Goal: Task Accomplishment & Management: Complete application form

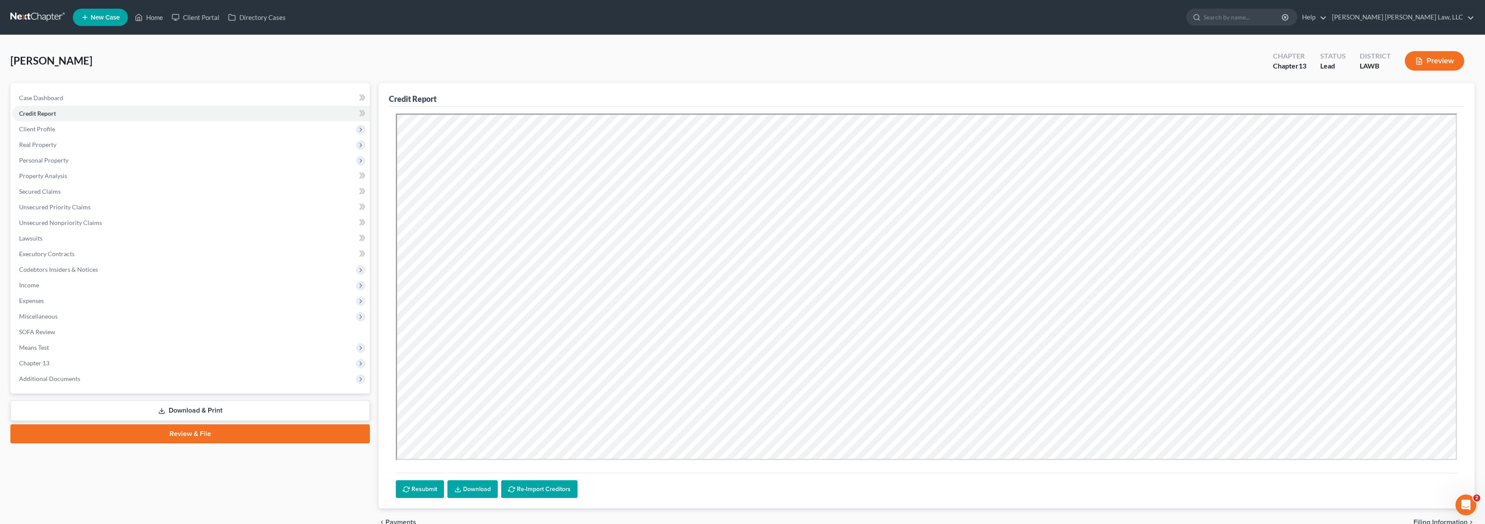
click at [46, 20] on link at bounding box center [37, 18] width 55 height 16
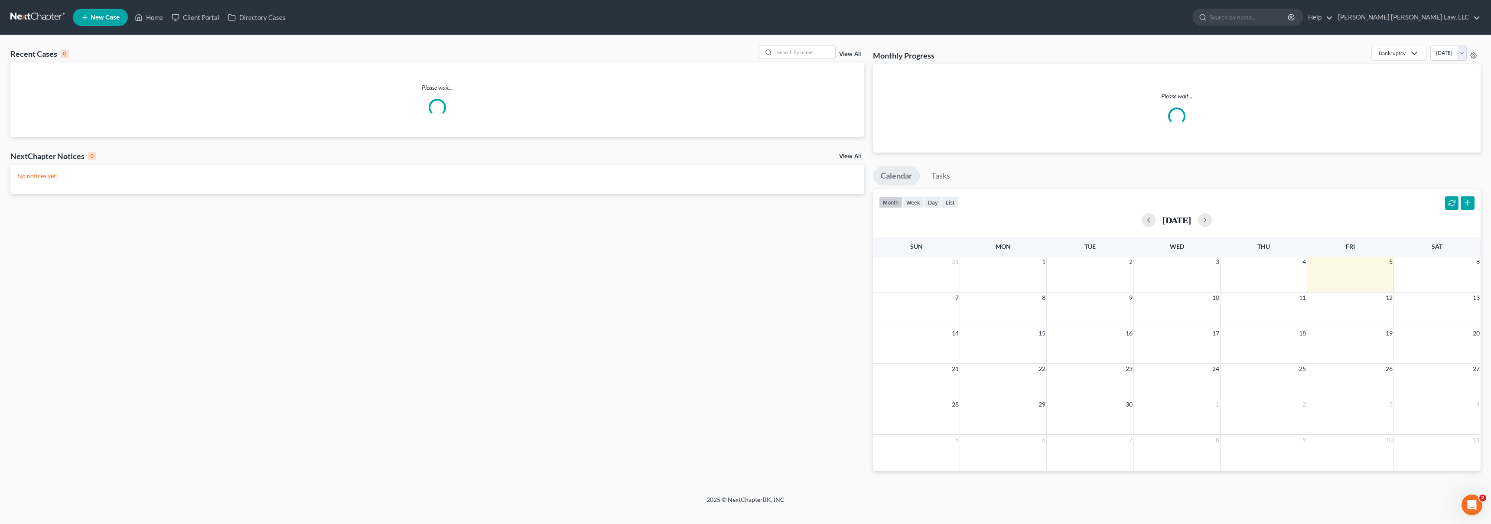
click at [87, 15] on icon at bounding box center [85, 17] width 8 height 10
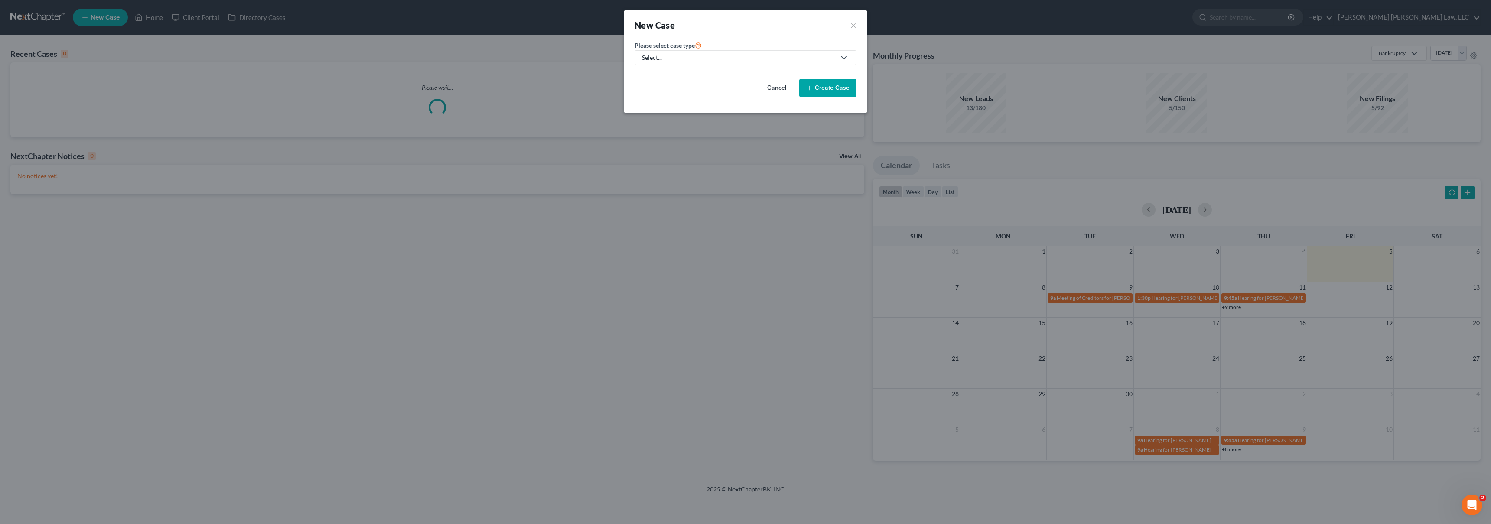
click at [687, 62] on div "Select..." at bounding box center [738, 57] width 193 height 9
click at [660, 75] on div "Bankruptcy" at bounding box center [681, 75] width 77 height 9
select select "36"
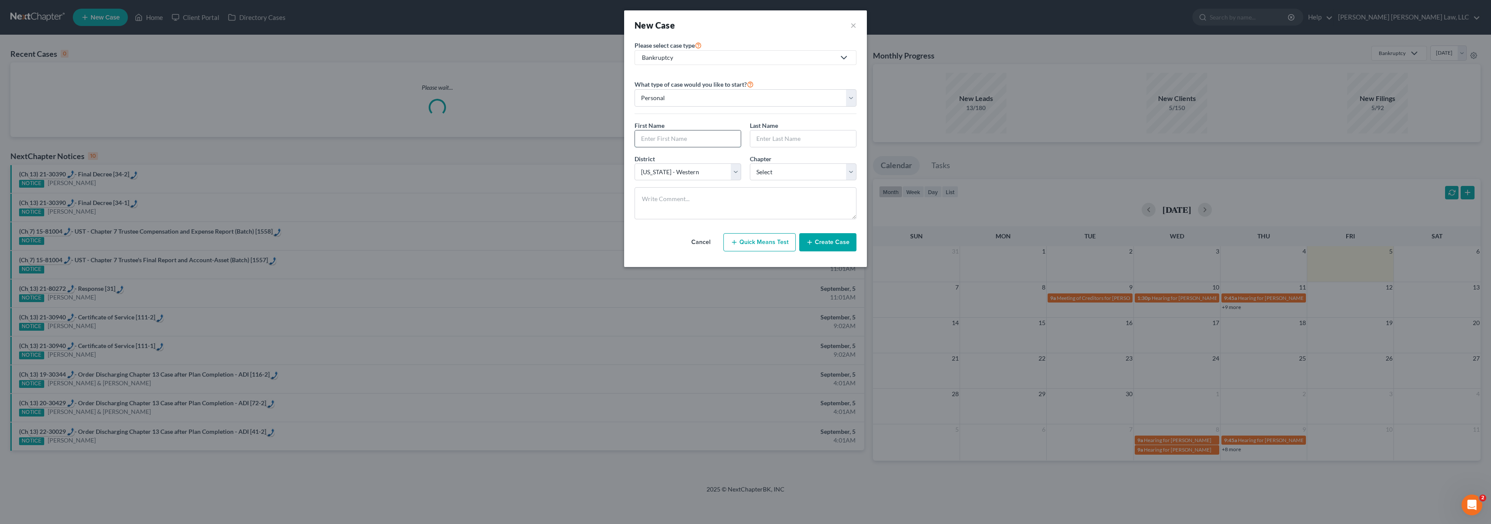
click at [656, 136] on input "text" at bounding box center [688, 138] width 106 height 16
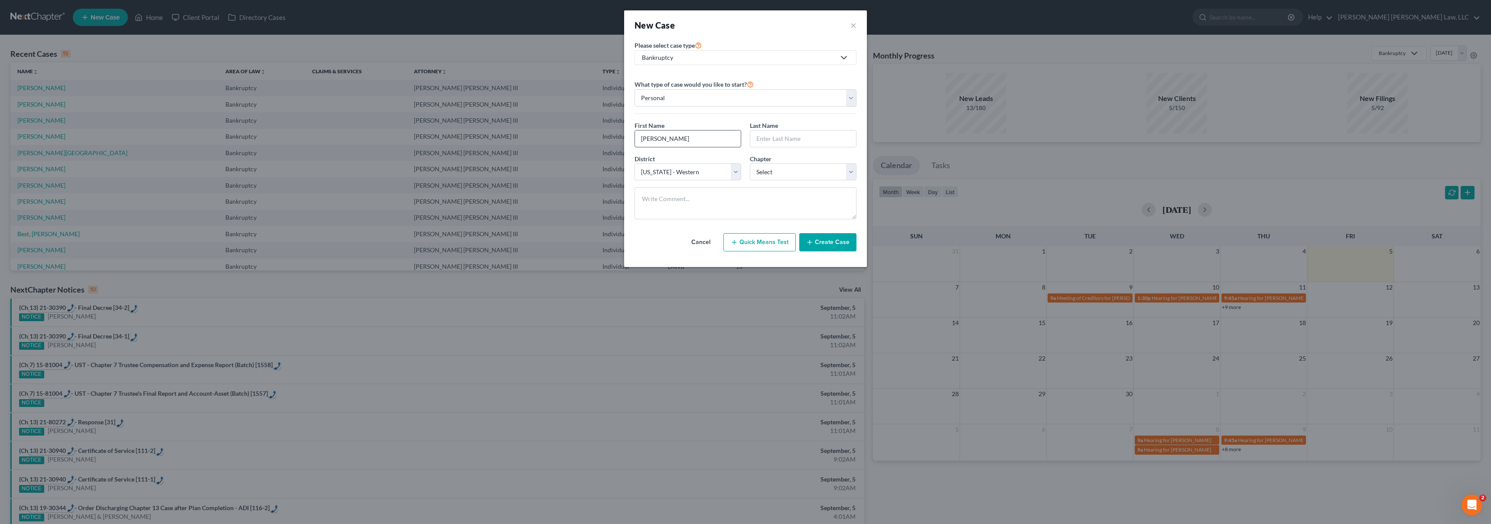
type input "[PERSON_NAME]"
select select "3"
click at [835, 236] on button "Create Case" at bounding box center [827, 242] width 57 height 18
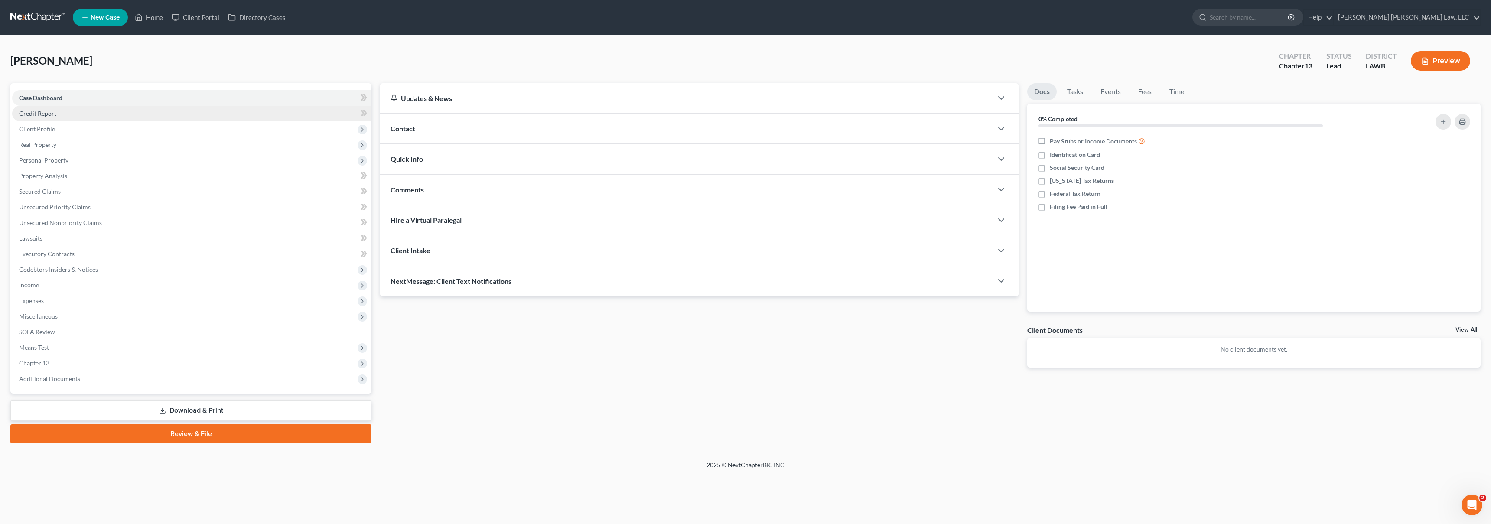
click at [60, 111] on link "Credit Report" at bounding box center [191, 114] width 359 height 16
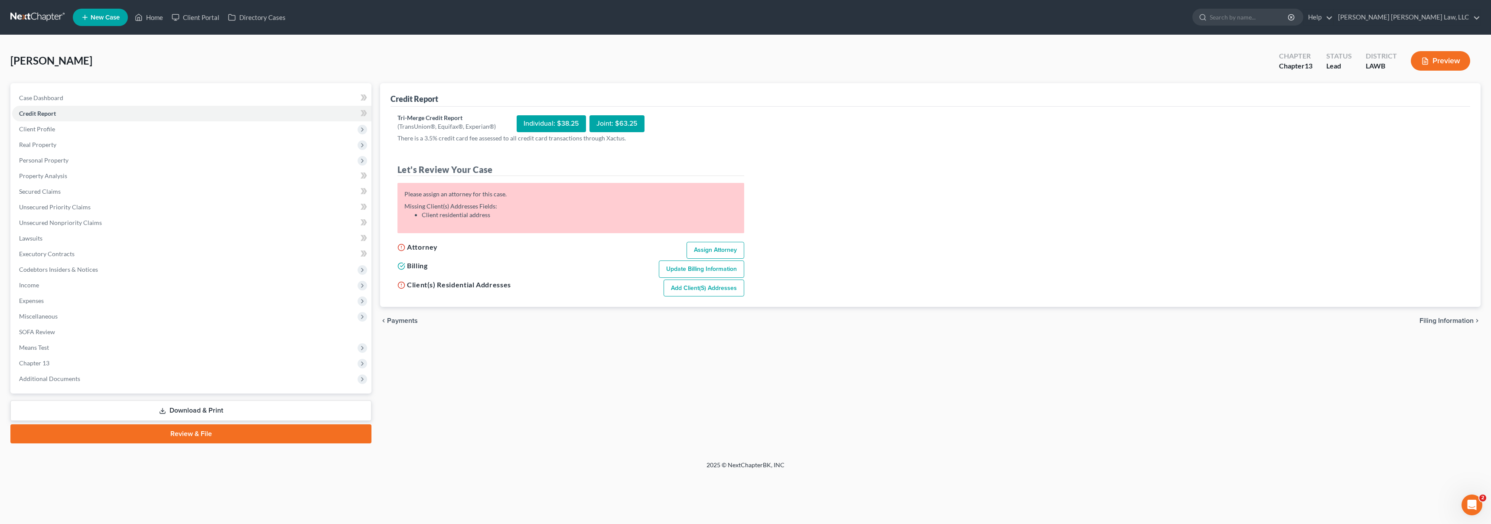
click at [716, 245] on link "Assign Attorney" at bounding box center [716, 250] width 58 height 17
select select "1"
select select "0"
select select "3"
select select "36"
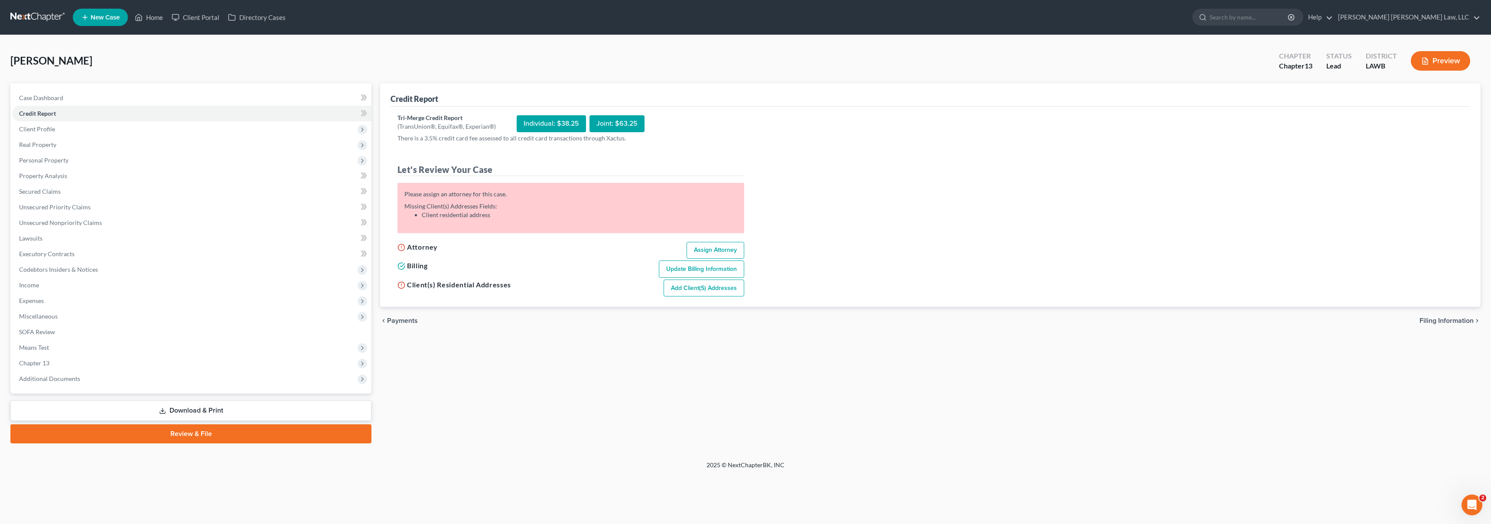
select select "19"
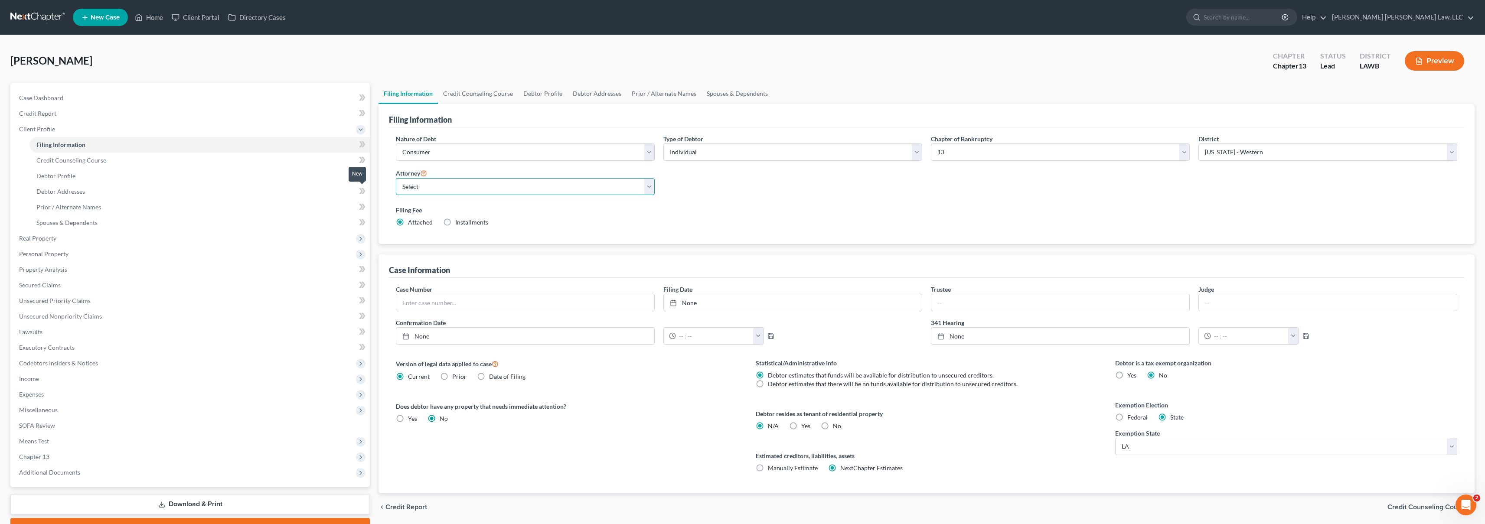
click at [414, 183] on select "Select [PERSON_NAME] [PERSON_NAME] III - LAWB [PERSON_NAME] [PERSON_NAME] III -…" at bounding box center [525, 186] width 259 height 17
select select "0"
click at [88, 112] on link "Credit Report" at bounding box center [191, 114] width 358 height 16
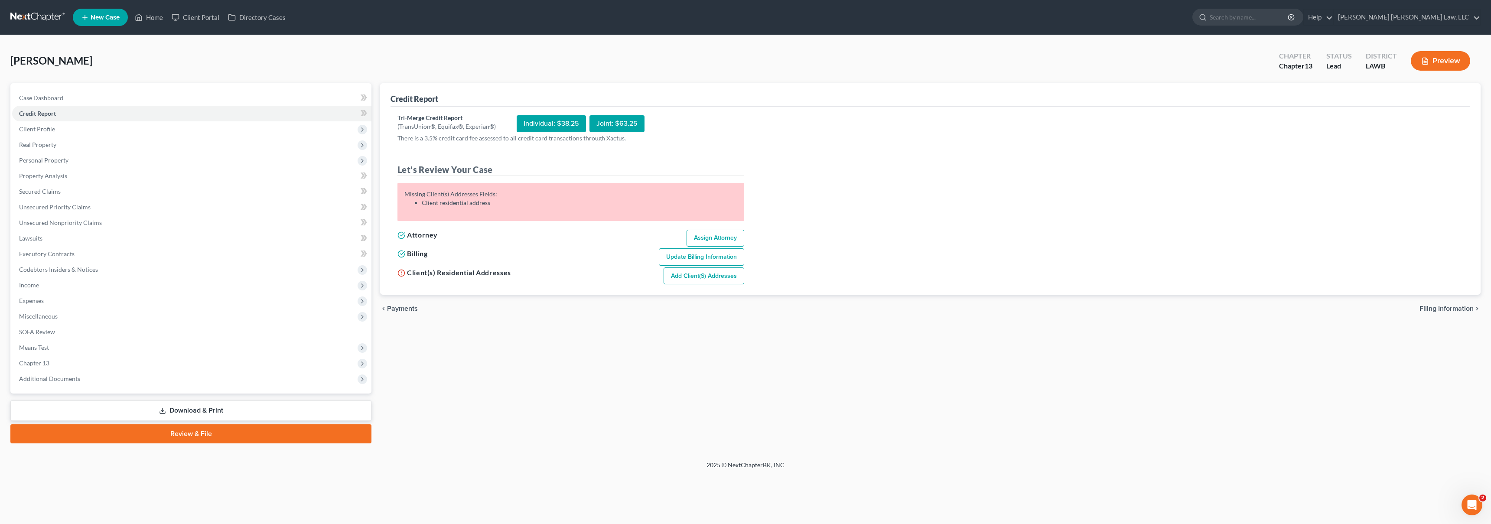
click at [687, 274] on link "Add Client(s) Addresses" at bounding box center [704, 276] width 81 height 17
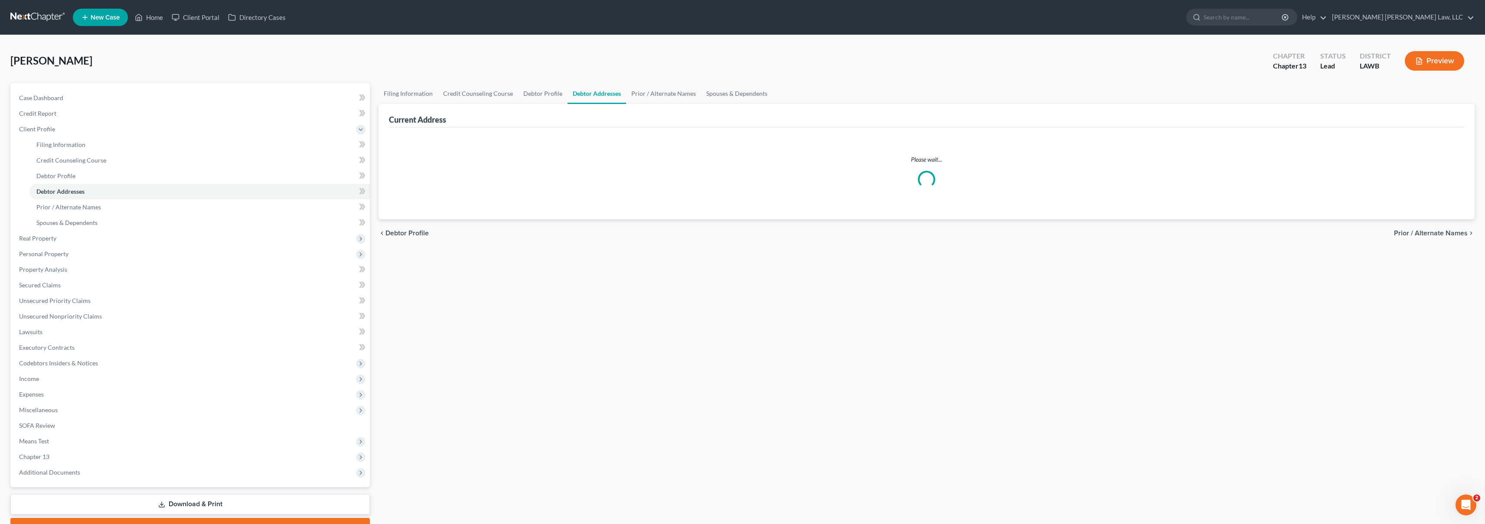
select select "0"
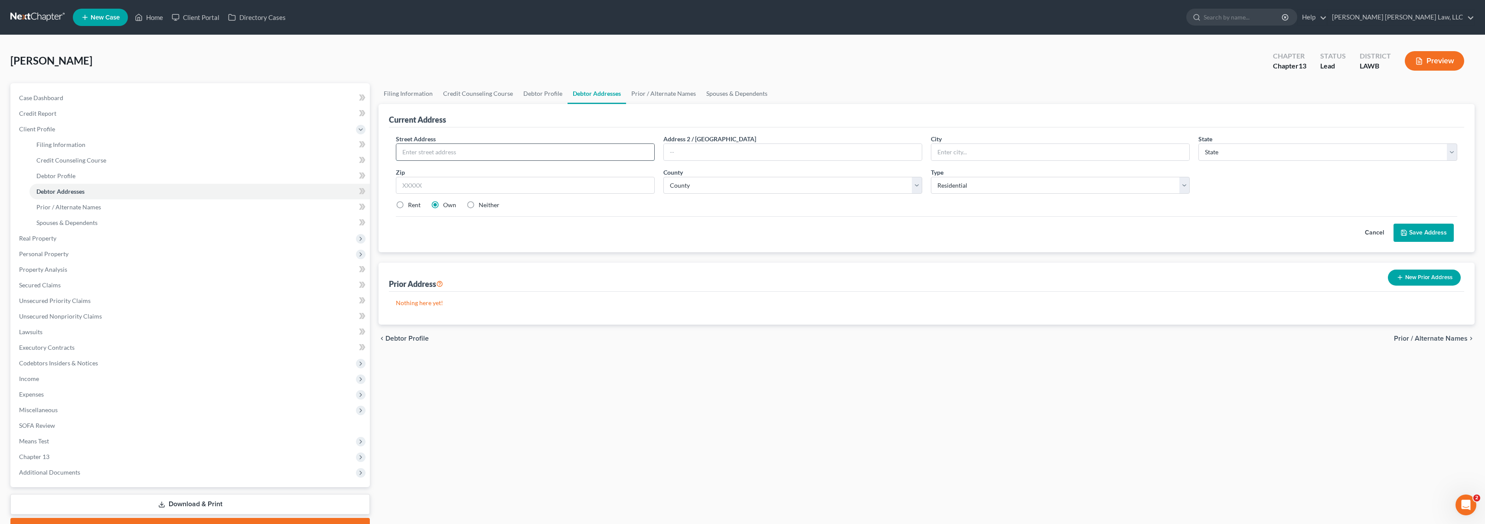
click at [491, 156] on input "text" at bounding box center [525, 152] width 258 height 16
type input "[STREET_ADDRESS]"
type input "Monroe"
select select "19"
type input "71201"
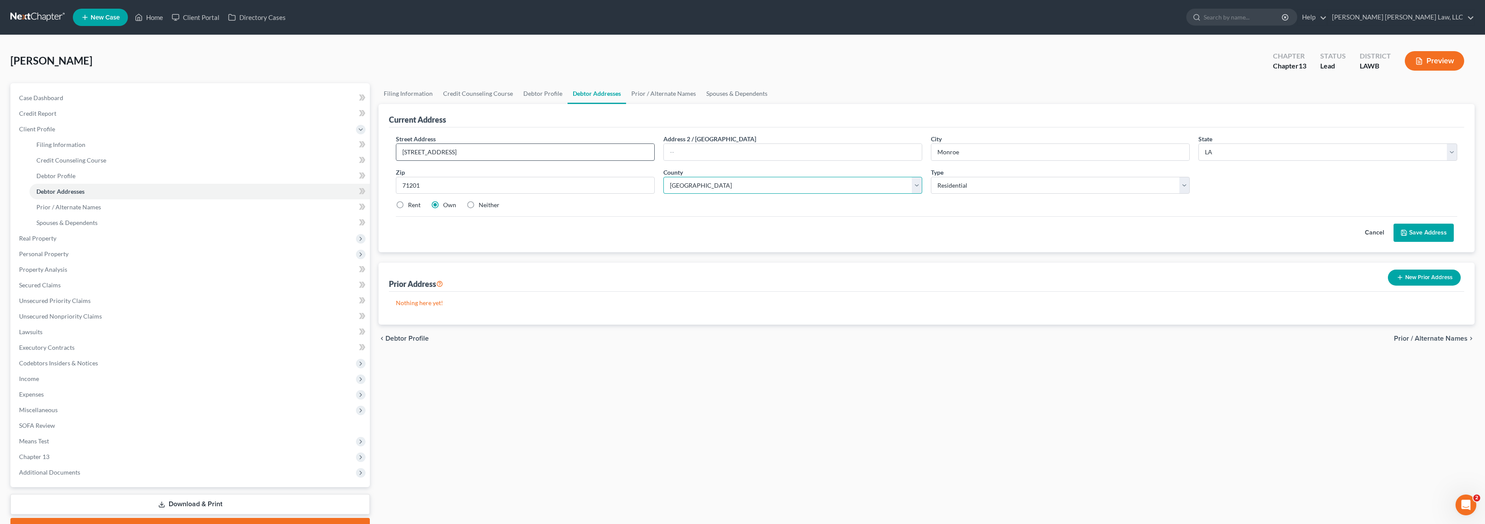
select select "36"
click at [408, 207] on label "Rent" at bounding box center [414, 205] width 13 height 9
click at [411, 206] on input "Rent" at bounding box center [414, 204] width 6 height 6
radio input "true"
click at [1432, 235] on button "Save Address" at bounding box center [1423, 233] width 60 height 18
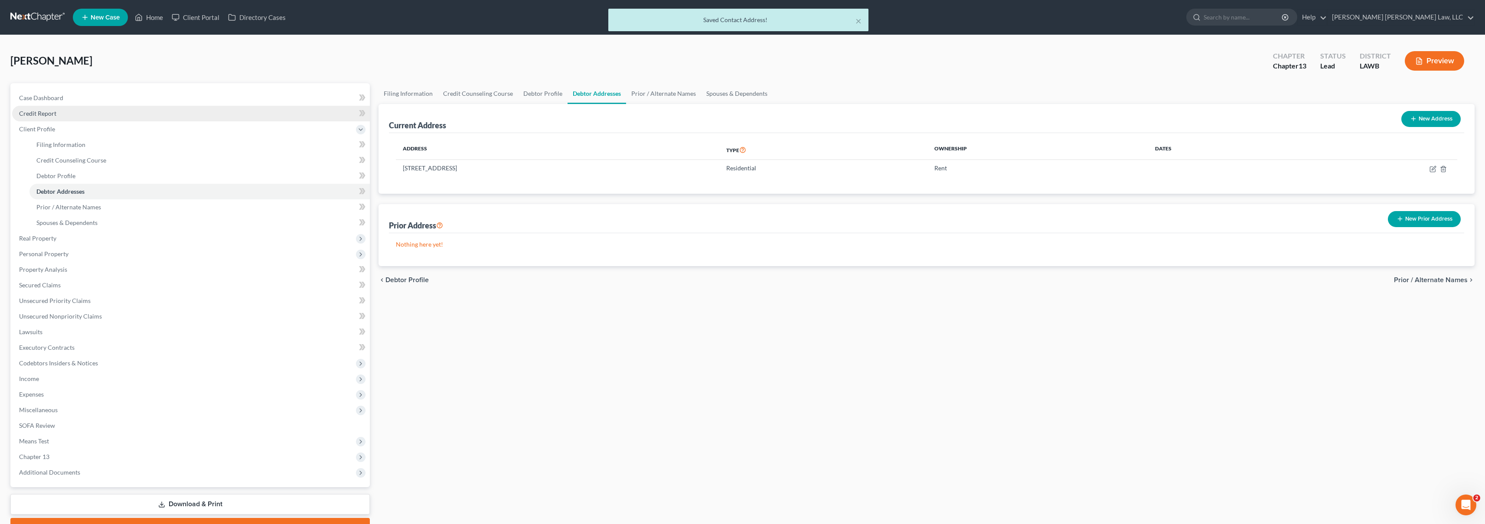
click at [107, 115] on link "Credit Report" at bounding box center [191, 114] width 358 height 16
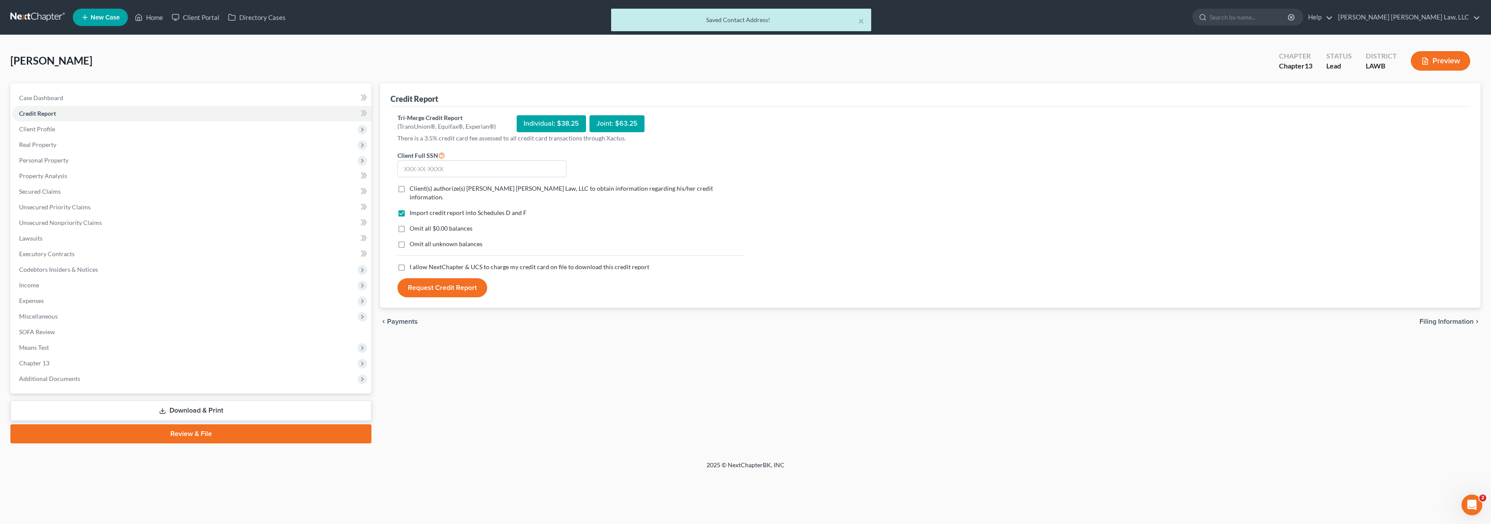
click at [410, 263] on label "I allow NextChapter & UCS to charge my credit card on file to download this cre…" at bounding box center [530, 267] width 240 height 9
click at [413, 263] on input "I allow NextChapter & UCS to charge my credit card on file to download this cre…" at bounding box center [416, 266] width 6 height 6
checkbox input "true"
click at [410, 240] on label "Omit all unknown balances" at bounding box center [446, 244] width 73 height 9
click at [413, 240] on input "Omit all unknown balances" at bounding box center [416, 243] width 6 height 6
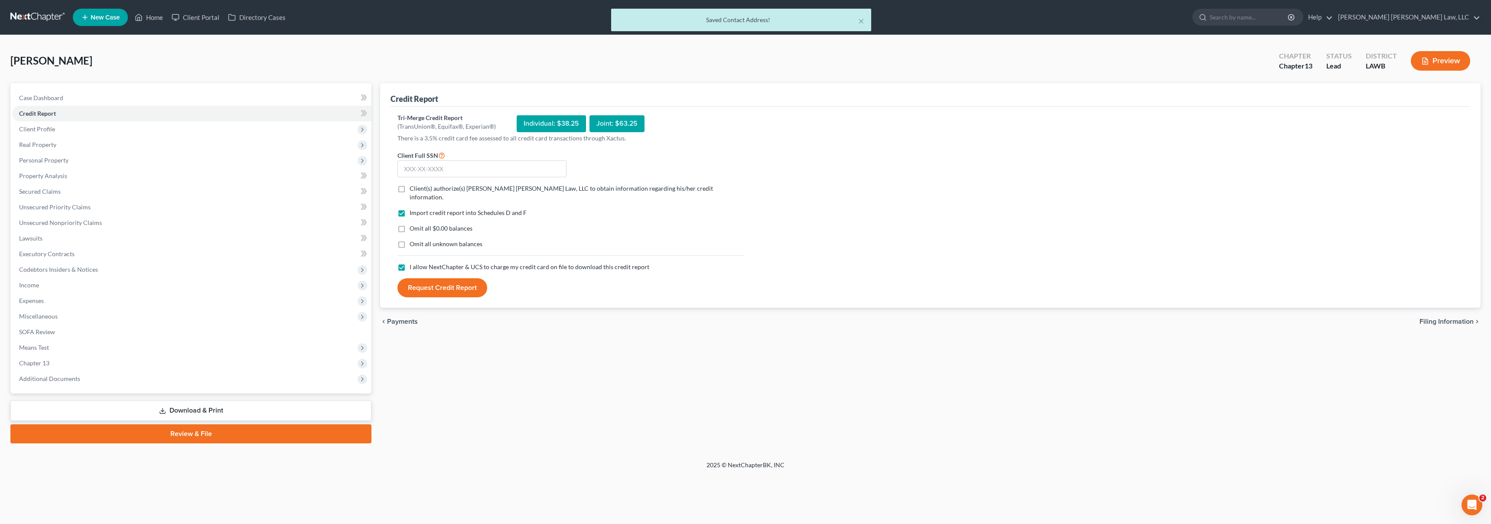
checkbox input "true"
click at [410, 224] on label "Omit all $0.00 balances" at bounding box center [441, 228] width 63 height 9
click at [413, 224] on input "Omit all $0.00 balances" at bounding box center [416, 227] width 6 height 6
checkbox input "true"
click at [410, 189] on label "Client(s) authorize(s) [PERSON_NAME] [PERSON_NAME] Law, LLC to obtain informati…" at bounding box center [577, 192] width 335 height 17
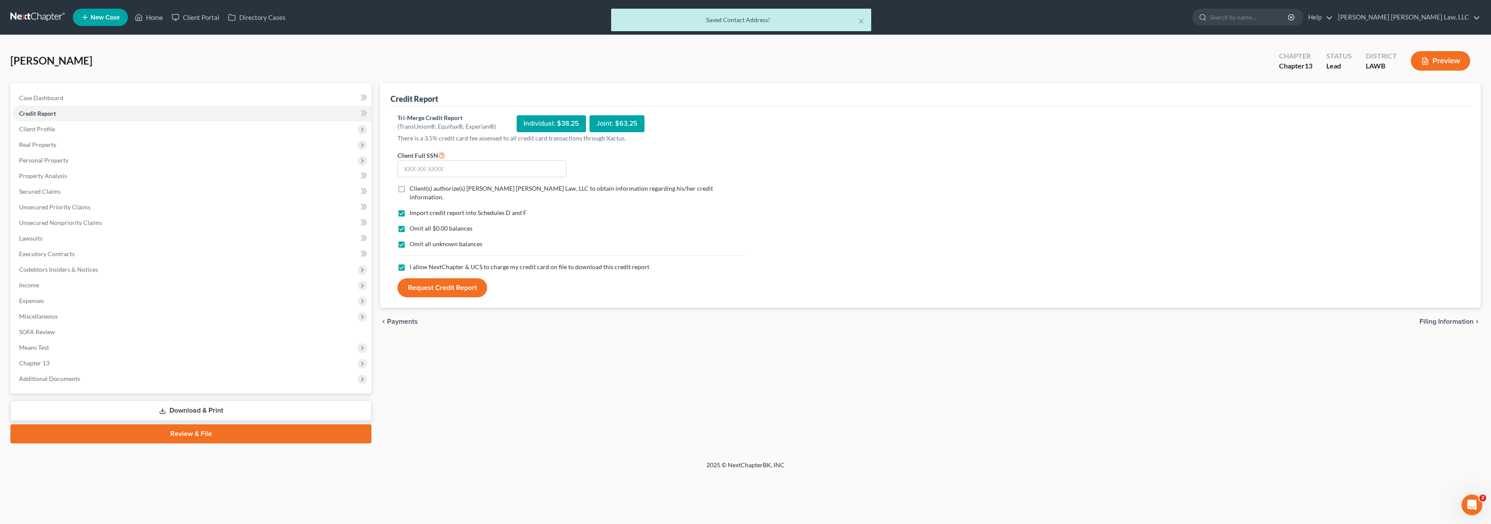
click at [413, 189] on input "Client(s) authorize(s) [PERSON_NAME] [PERSON_NAME] Law, LLC to obtain informati…" at bounding box center [416, 187] width 6 height 6
checkbox input "true"
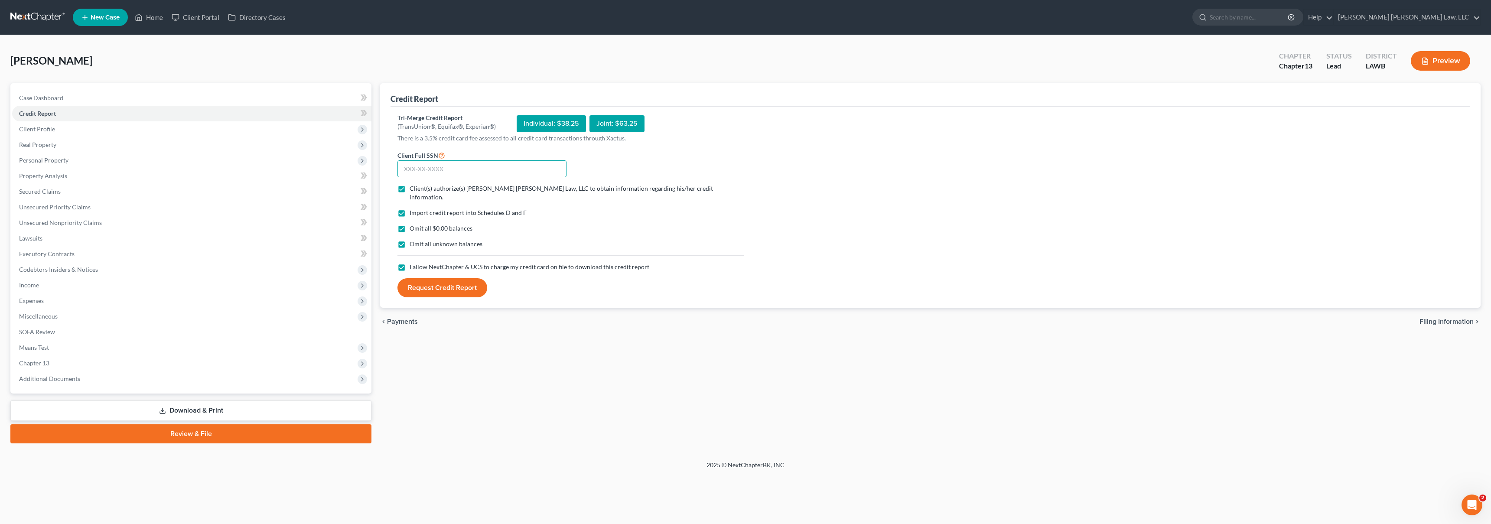
click at [419, 166] on input "text" at bounding box center [482, 168] width 169 height 17
type input "453-37-6517"
click at [454, 278] on button "Request Credit Report" at bounding box center [443, 287] width 90 height 19
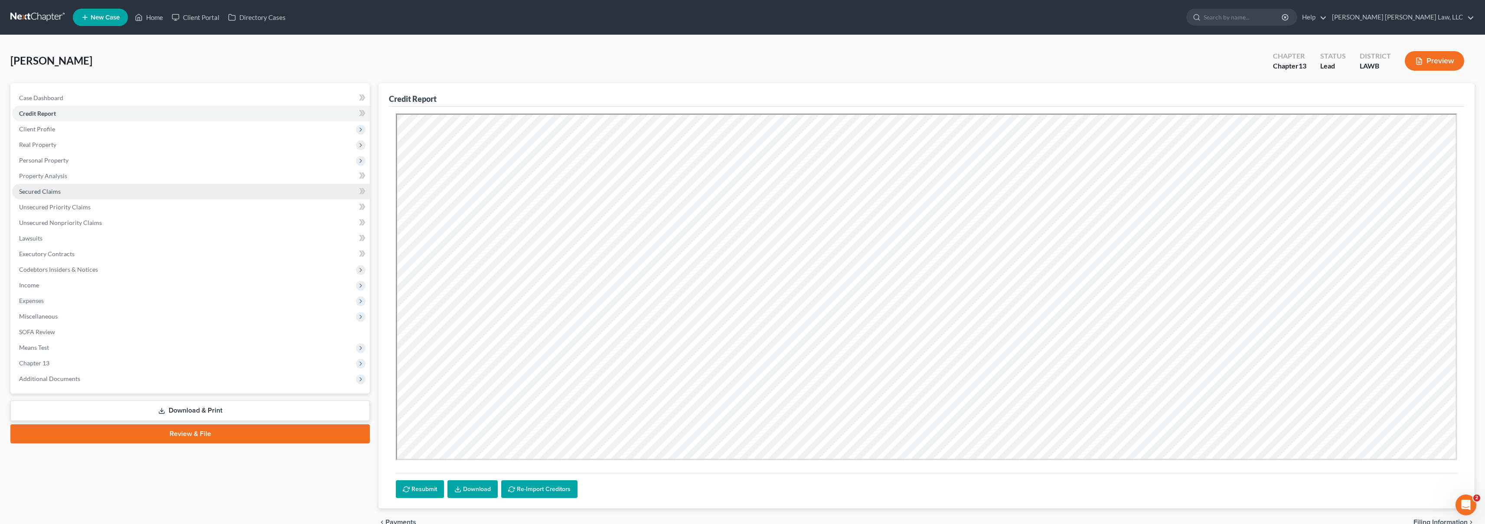
click at [166, 191] on link "Secured Claims" at bounding box center [191, 192] width 358 height 16
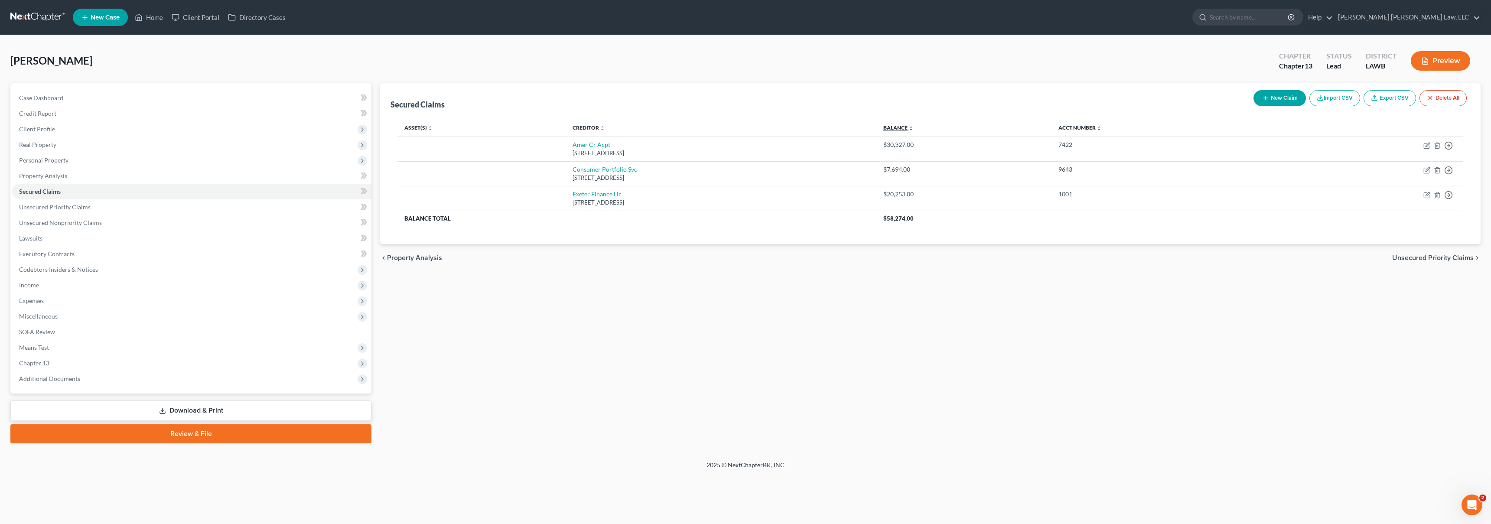
click at [914, 125] on link "Balance expand_more expand_less unfold_more" at bounding box center [899, 127] width 30 height 7
click at [43, 112] on span "Credit Report" at bounding box center [37, 113] width 37 height 7
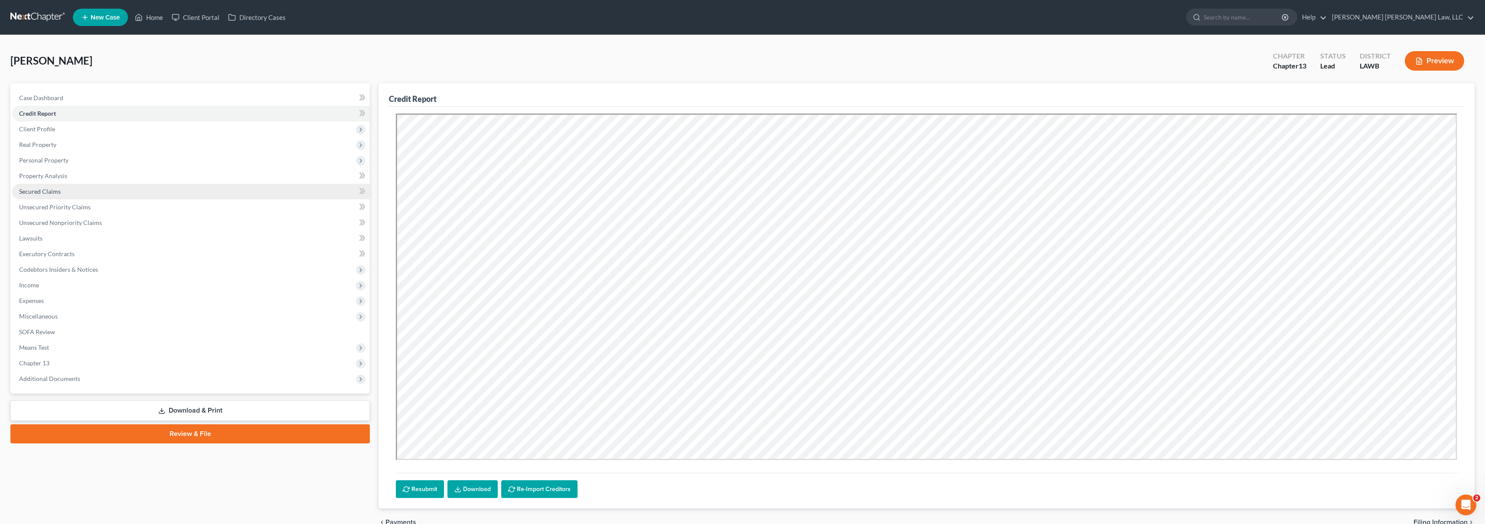
click at [70, 195] on link "Secured Claims" at bounding box center [191, 192] width 358 height 16
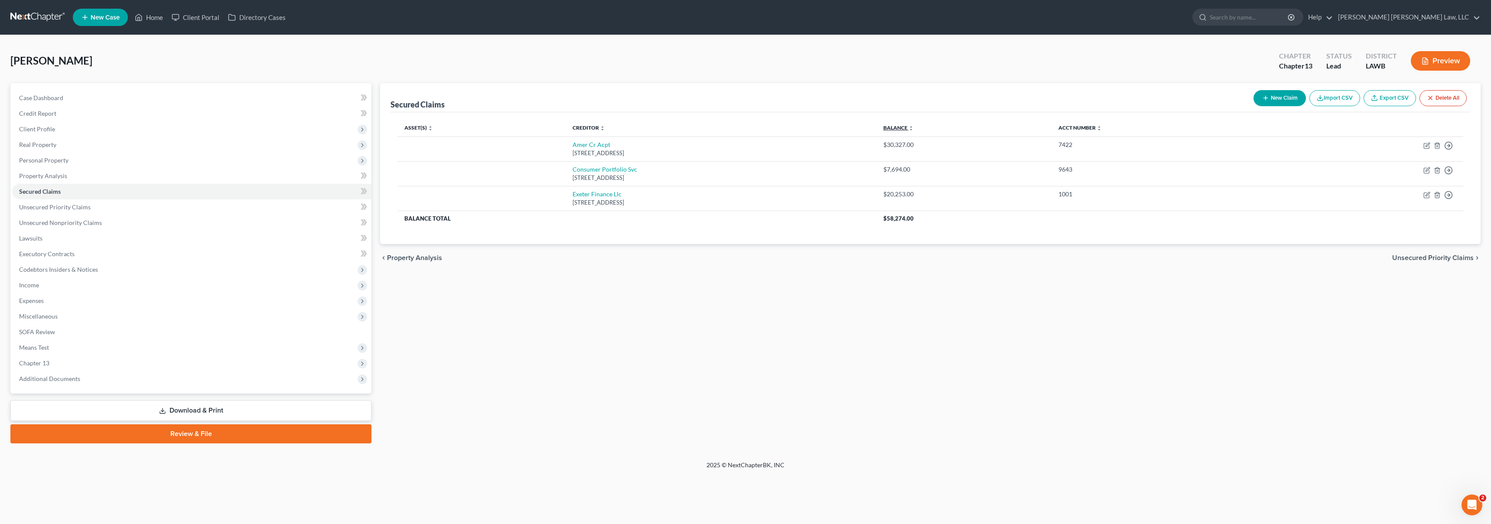
click at [914, 125] on link "Balance expand_more expand_less unfold_more" at bounding box center [899, 127] width 30 height 7
click at [84, 111] on link "Credit Report" at bounding box center [191, 114] width 359 height 16
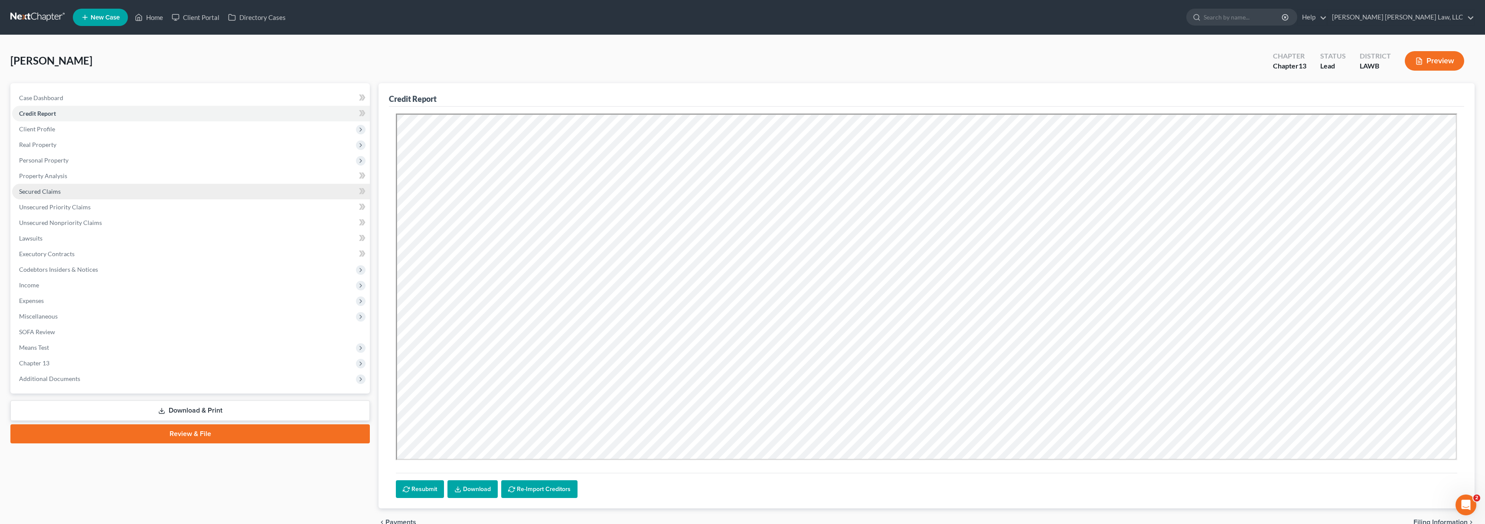
click at [87, 195] on link "Secured Claims" at bounding box center [191, 192] width 358 height 16
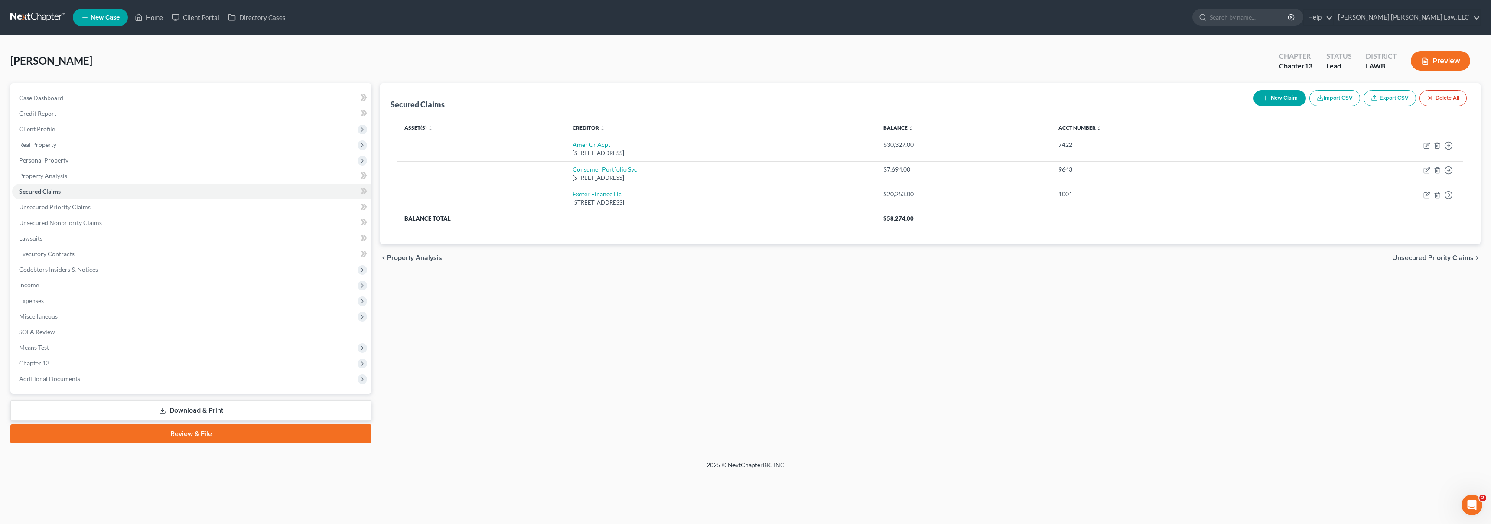
click at [914, 130] on link "Balance expand_more expand_less unfold_more" at bounding box center [899, 127] width 30 height 7
click at [117, 206] on link "Unsecured Priority Claims" at bounding box center [191, 207] width 359 height 16
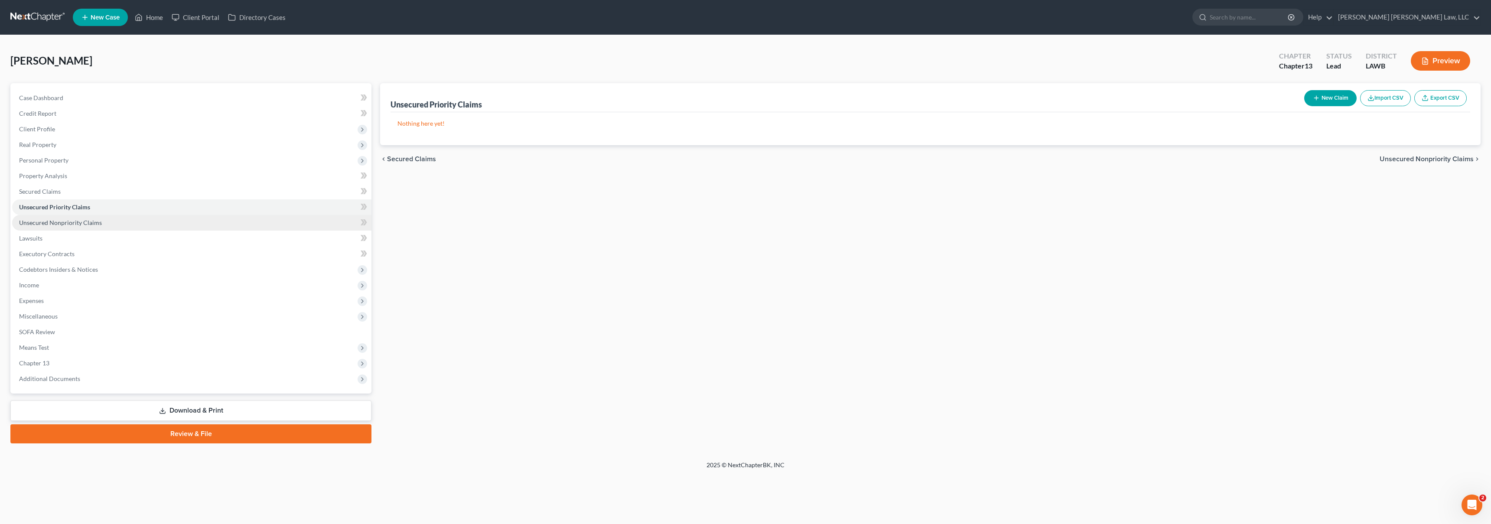
click at [114, 221] on link "Unsecured Nonpriority Claims" at bounding box center [191, 223] width 359 height 16
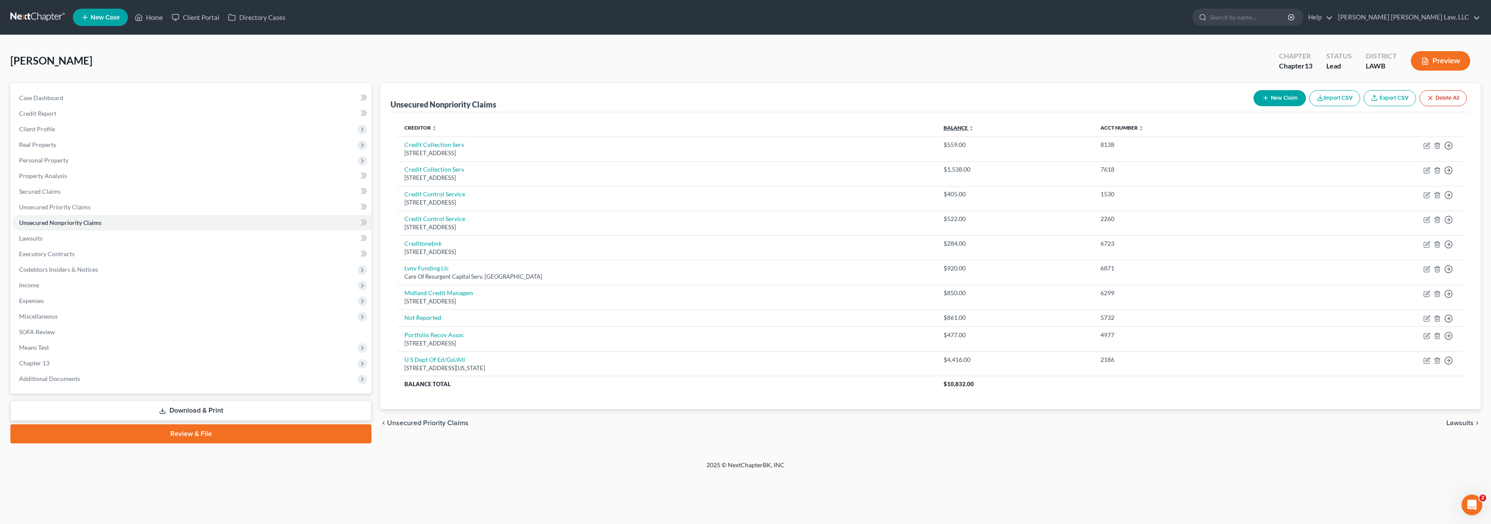
click at [944, 126] on link "Balance expand_more expand_less unfold_more" at bounding box center [959, 127] width 30 height 7
